Goal: Task Accomplishment & Management: Manage account settings

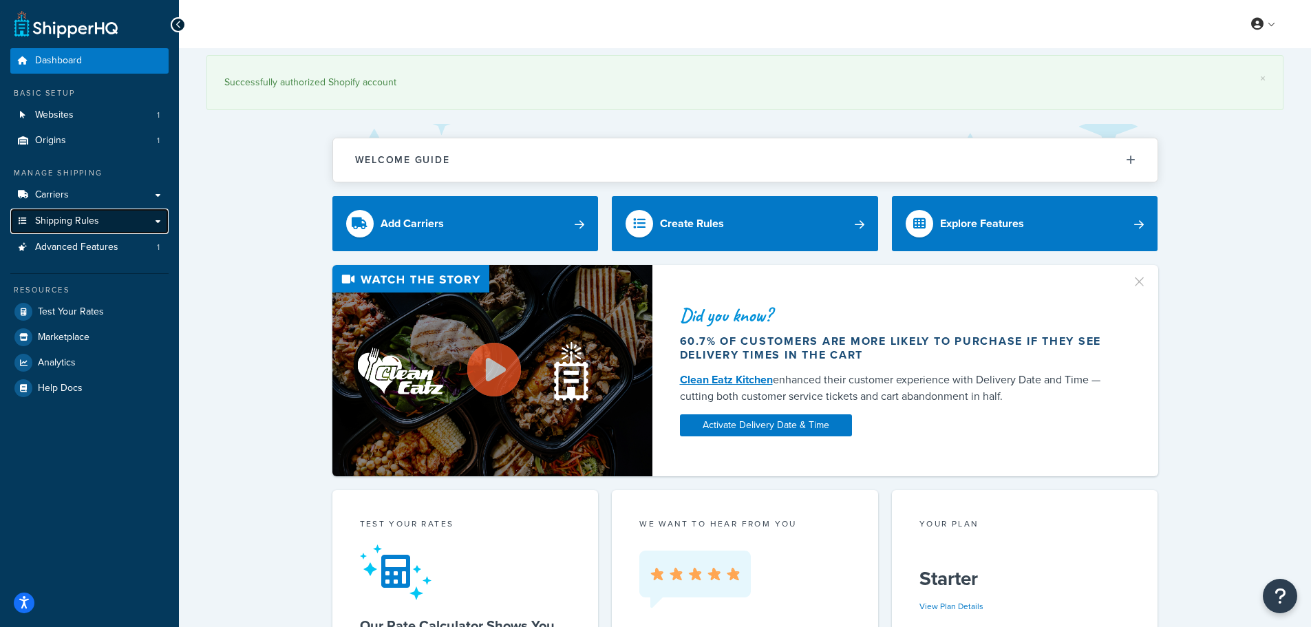
click at [72, 222] on span "Shipping Rules" at bounding box center [67, 221] width 64 height 12
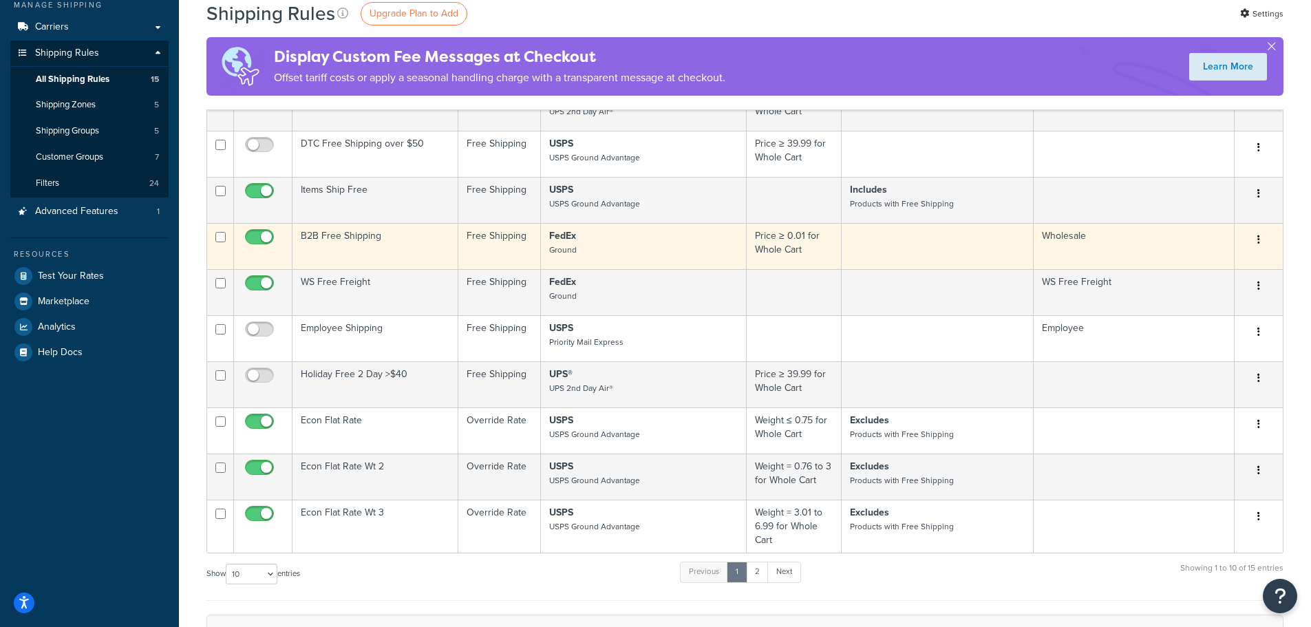
scroll to position [206, 0]
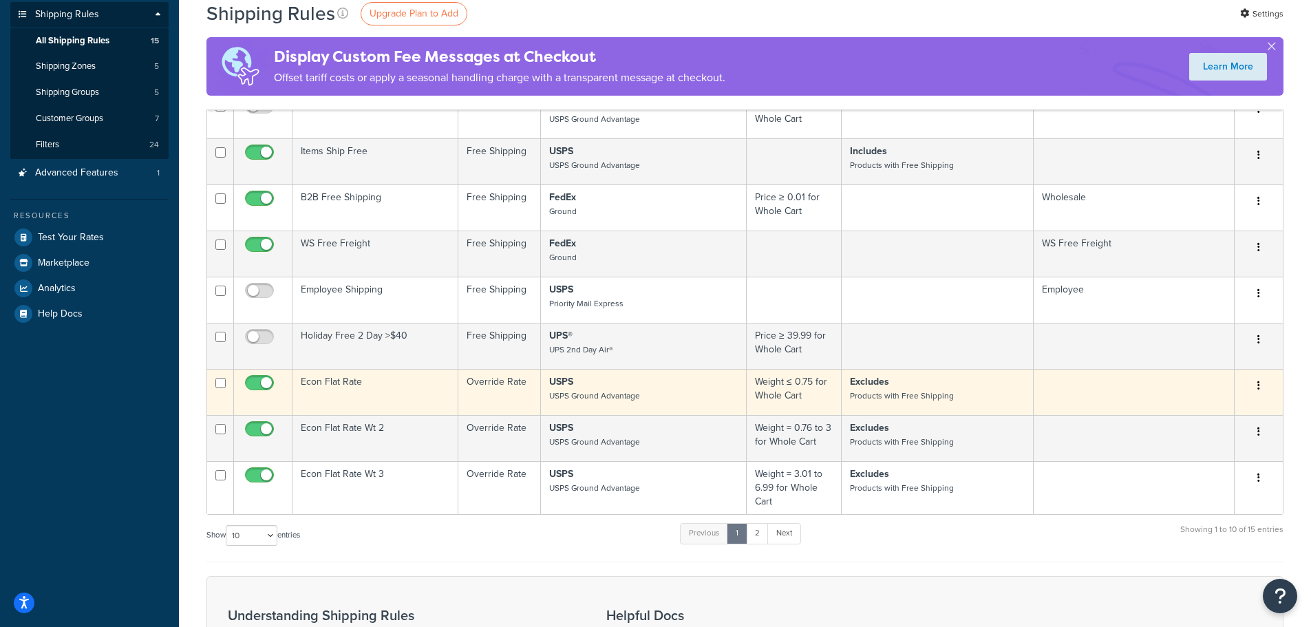
click at [1258, 390] on icon "button" at bounding box center [1258, 386] width 3 height 10
click at [1195, 413] on link "Edit" at bounding box center [1213, 412] width 109 height 28
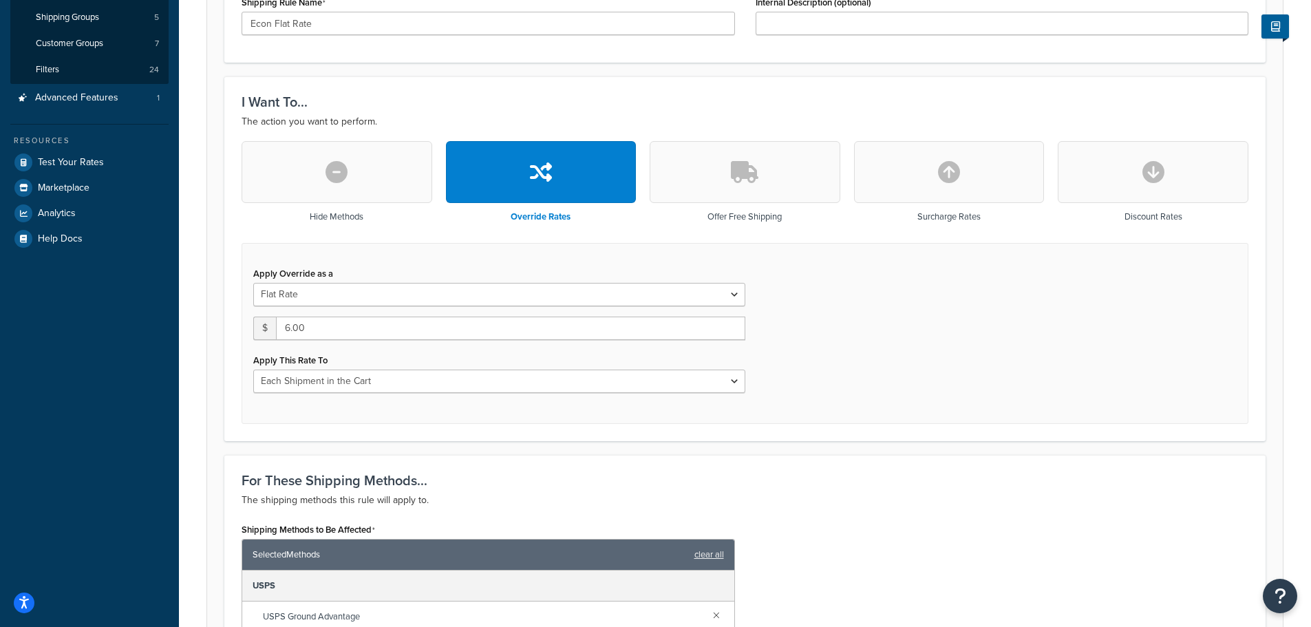
scroll to position [413, 0]
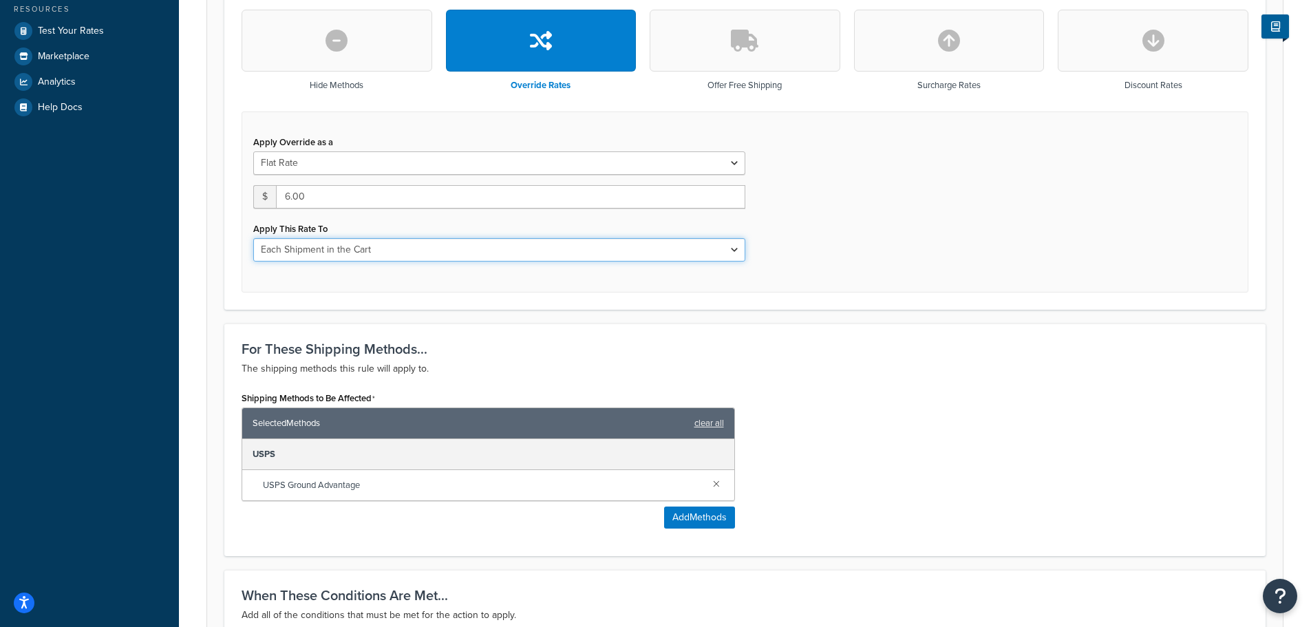
click at [734, 250] on select "Each Shipment in the Cart Each Shipping Group in the Cart Each Item within a Sh…" at bounding box center [499, 249] width 492 height 23
click at [802, 252] on div "Apply Override as a Flat Rate Percentage Flat Rate & Percentage $ 6.00 Apply Th…" at bounding box center [745, 201] width 1007 height 181
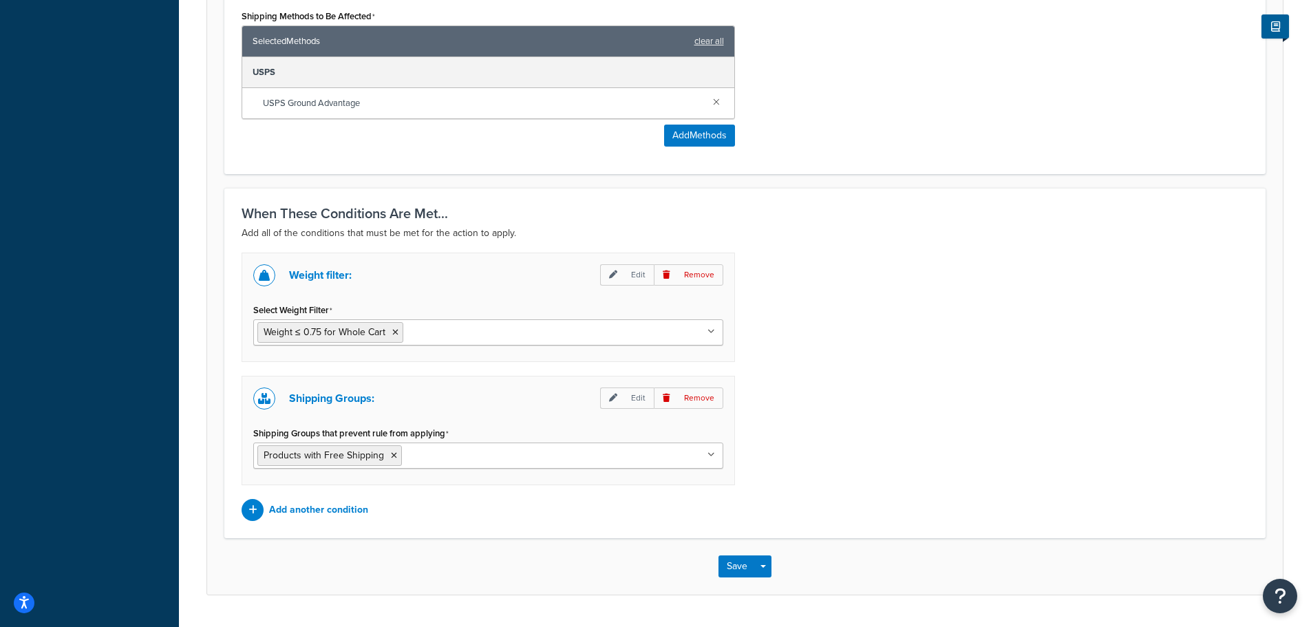
scroll to position [826, 0]
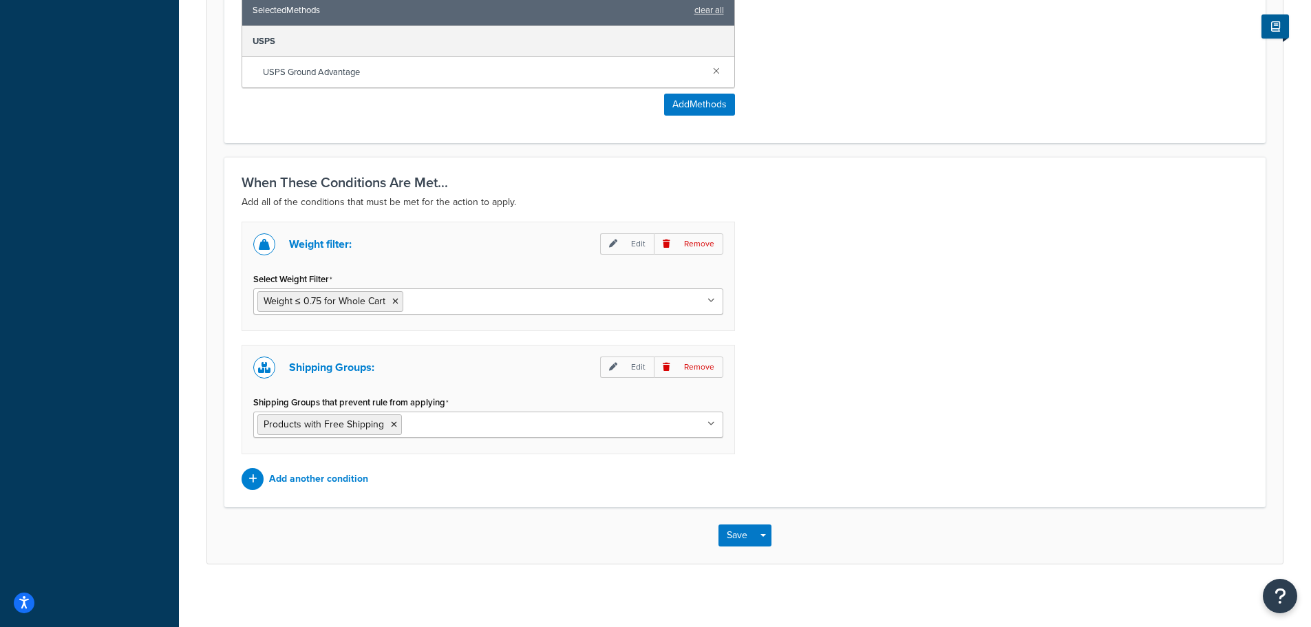
click at [613, 423] on ul "Products with Free Shipping" at bounding box center [488, 424] width 470 height 26
click at [811, 416] on div "Weight filter: Edit Remove Select Weight Filter Weight ≤ 0.75 for Whole Cart Ca…" at bounding box center [744, 356] width 1027 height 268
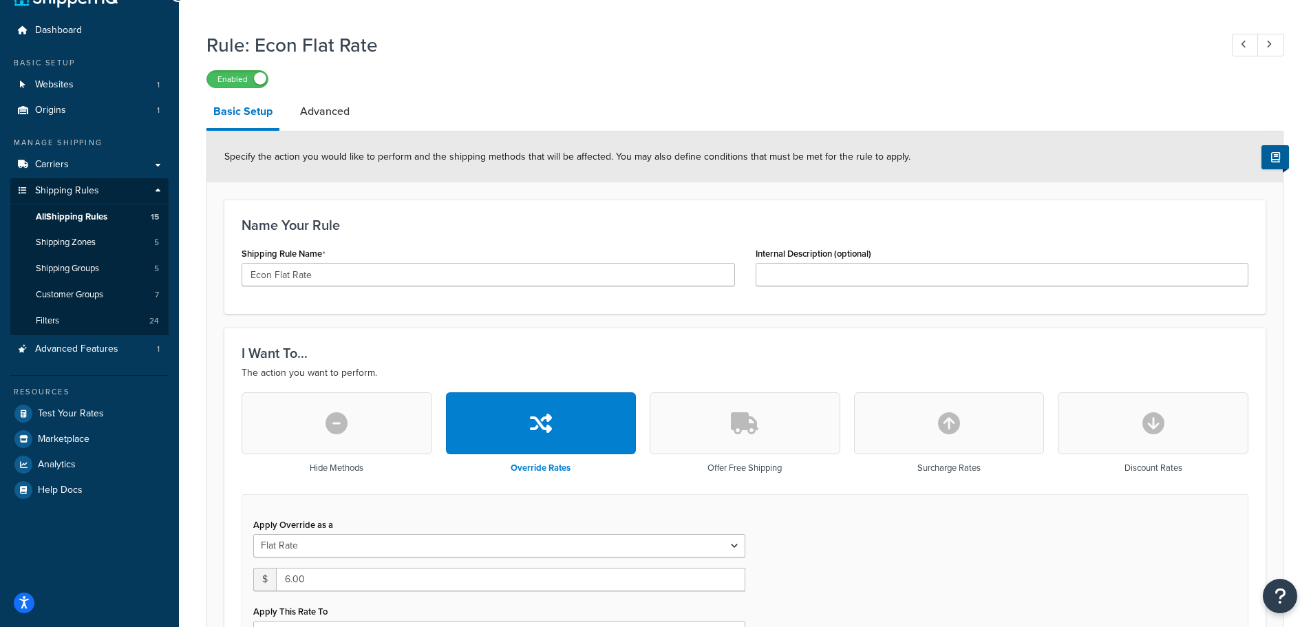
scroll to position [0, 0]
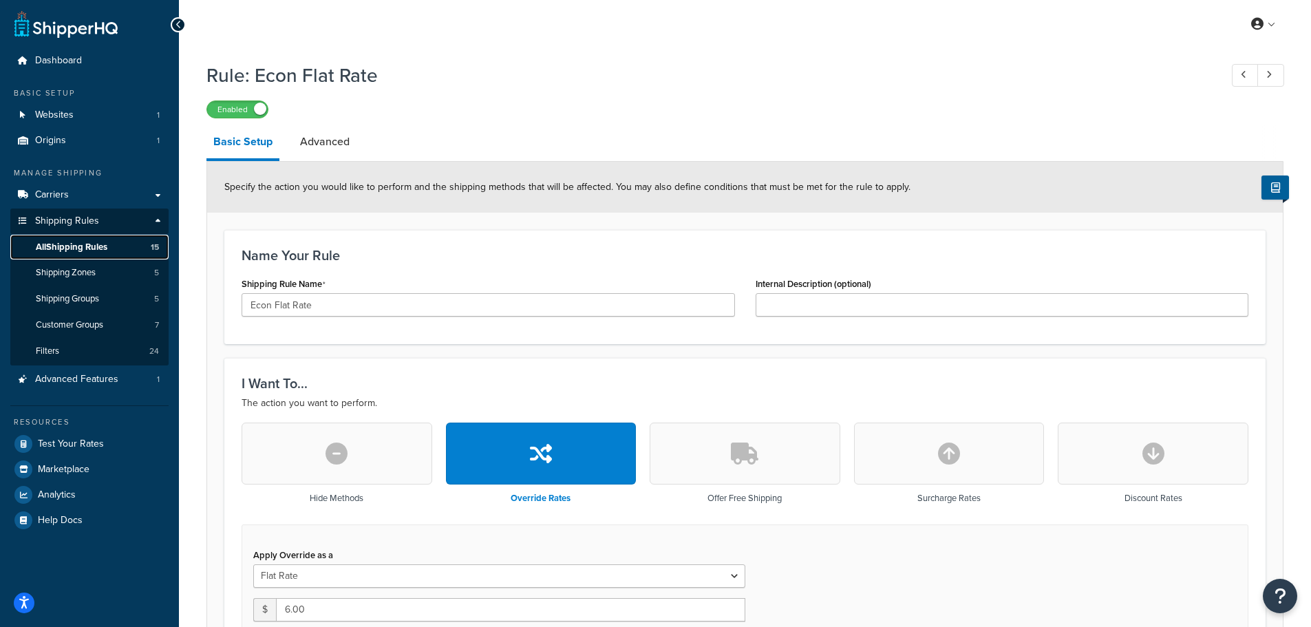
click at [107, 244] on span "All Shipping Rules" at bounding box center [72, 248] width 72 height 12
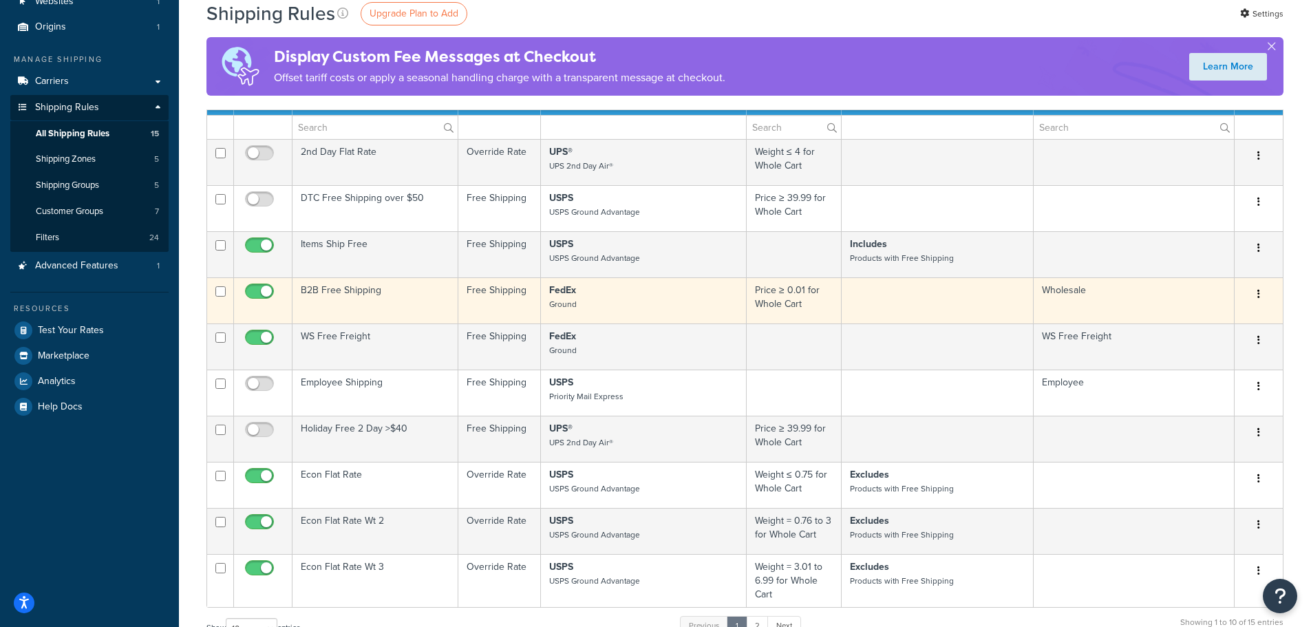
scroll to position [138, 0]
